Goal: Transaction & Acquisition: Purchase product/service

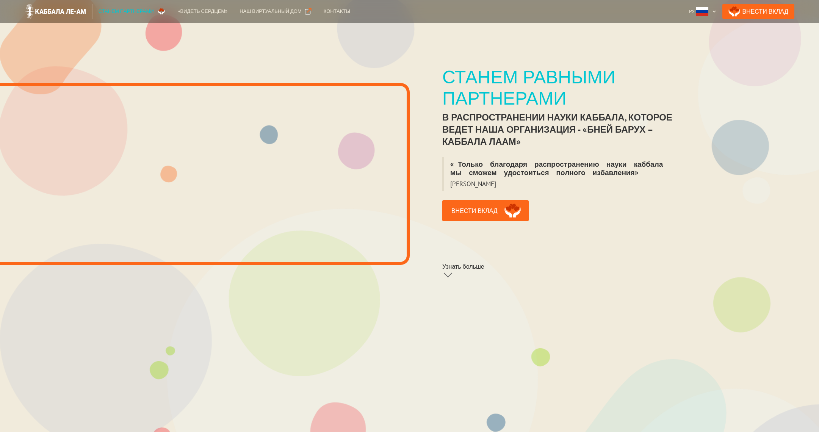
scroll to position [213, 0]
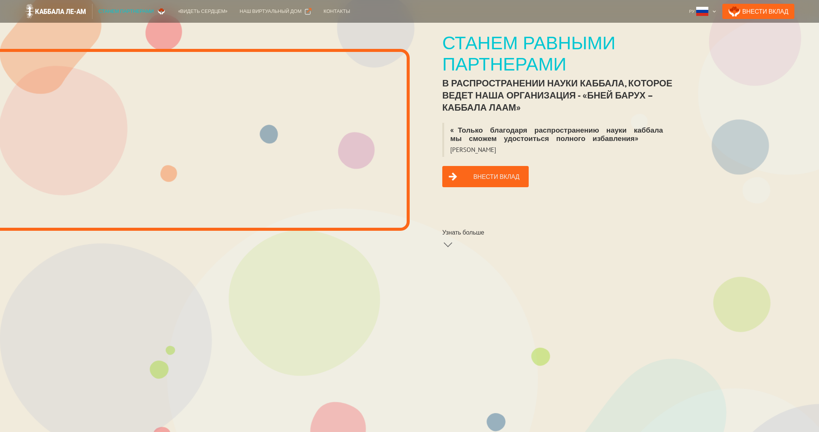
click at [468, 167] on link "Внести вклад" at bounding box center [485, 176] width 86 height 21
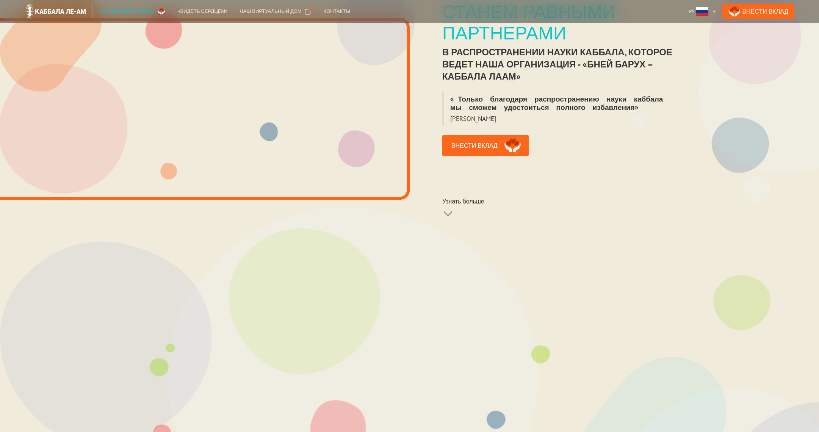
scroll to position [244, 0]
click at [324, 12] on div "Контакты" at bounding box center [337, 12] width 27 height 8
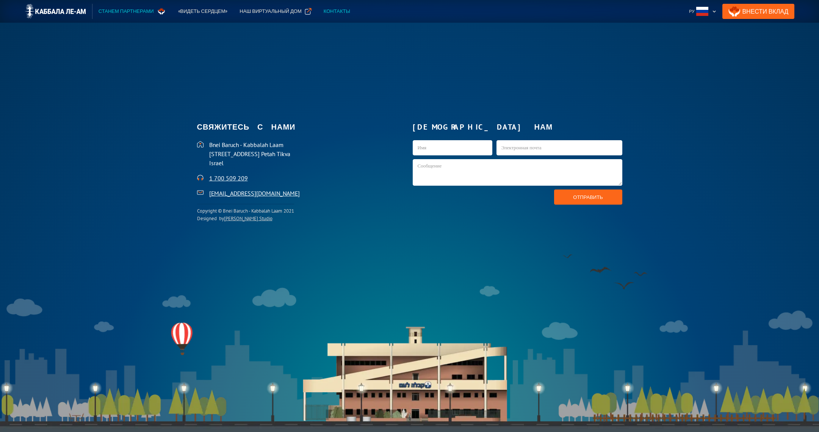
scroll to position [1984, 0]
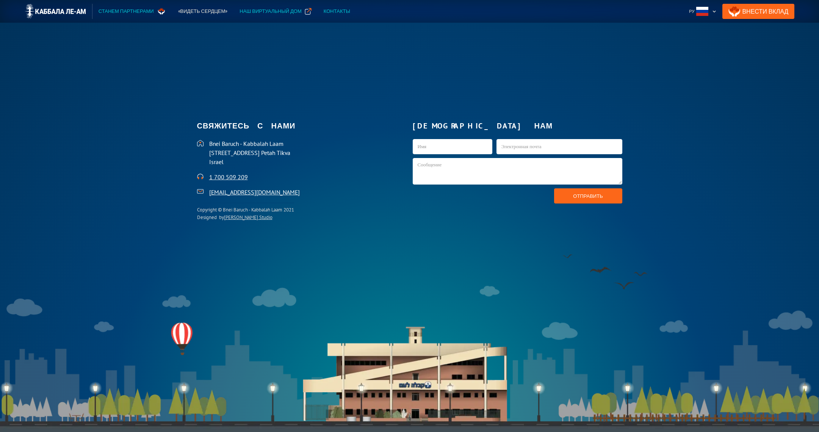
click at [267, 13] on div "Наш виртуальный дом" at bounding box center [271, 12] width 62 height 8
click at [191, 11] on div "«Видеть сердцем»" at bounding box center [203, 12] width 50 height 8
